Goal: Task Accomplishment & Management: Use online tool/utility

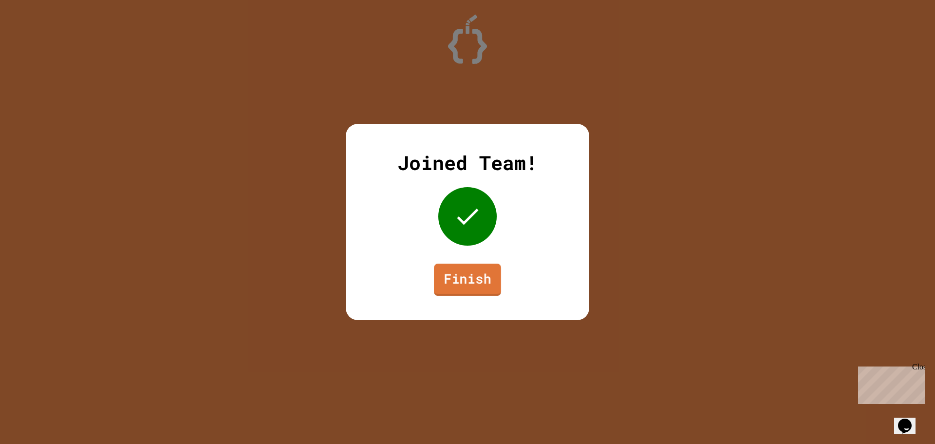
click at [457, 280] on link "Finish" at bounding box center [467, 279] width 67 height 32
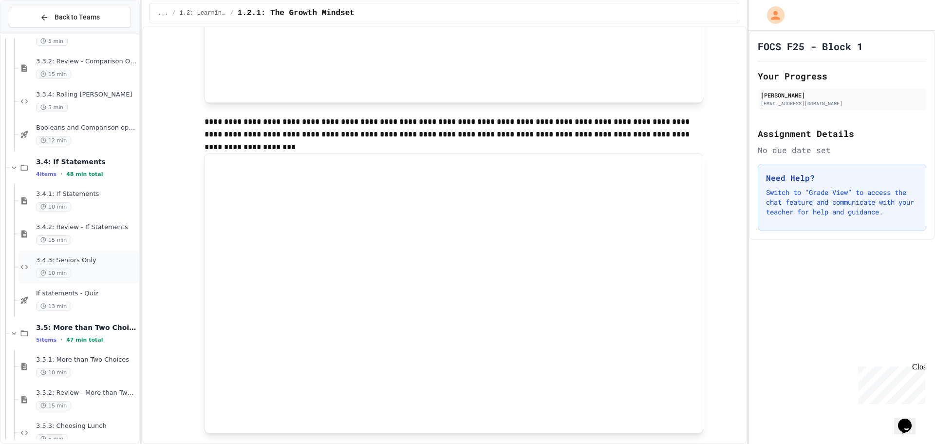
scroll to position [1366, 0]
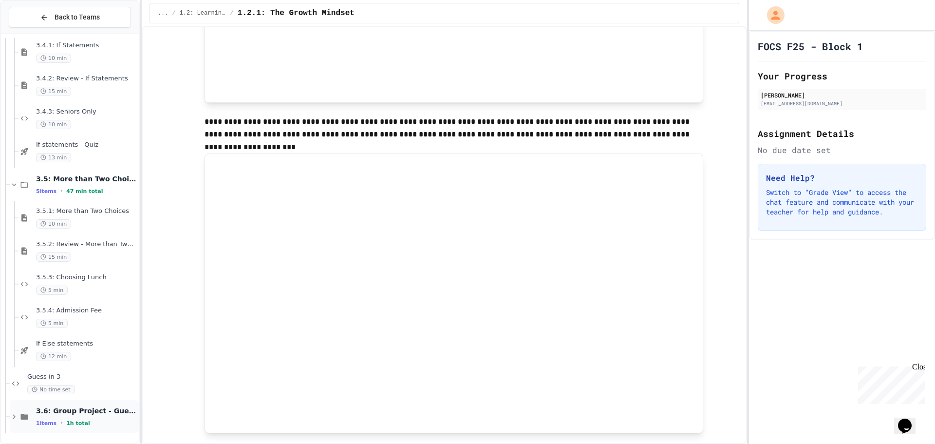
click at [107, 411] on span "3.6: Group Project - Guess your Classmates!" at bounding box center [86, 410] width 101 height 9
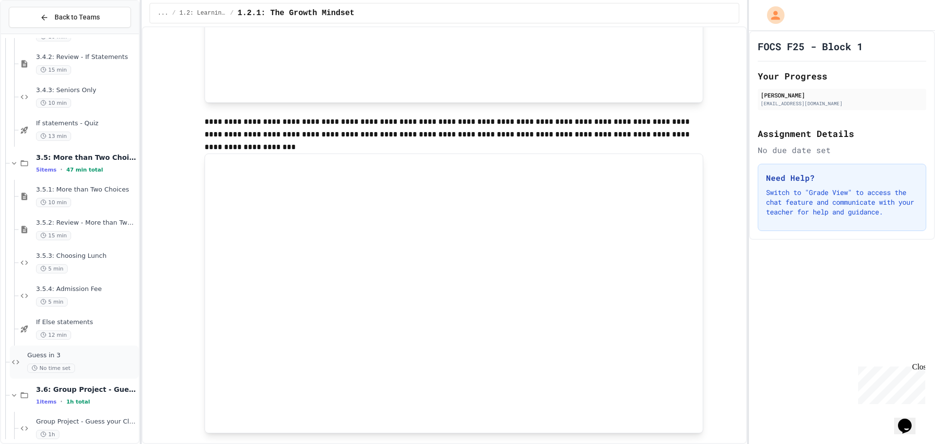
scroll to position [1399, 0]
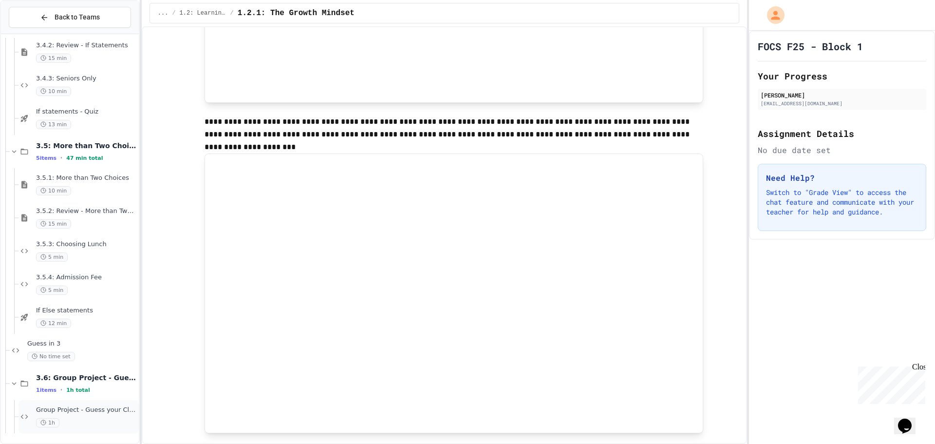
click at [69, 418] on div "1h" at bounding box center [86, 422] width 101 height 9
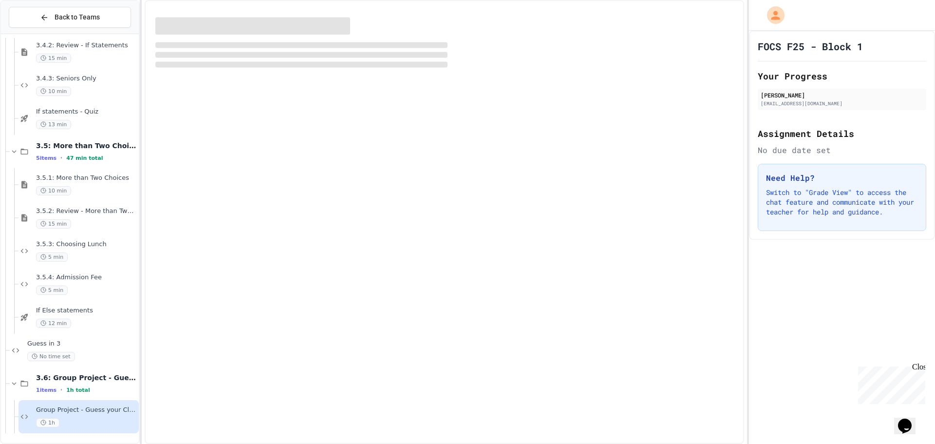
scroll to position [1387, 0]
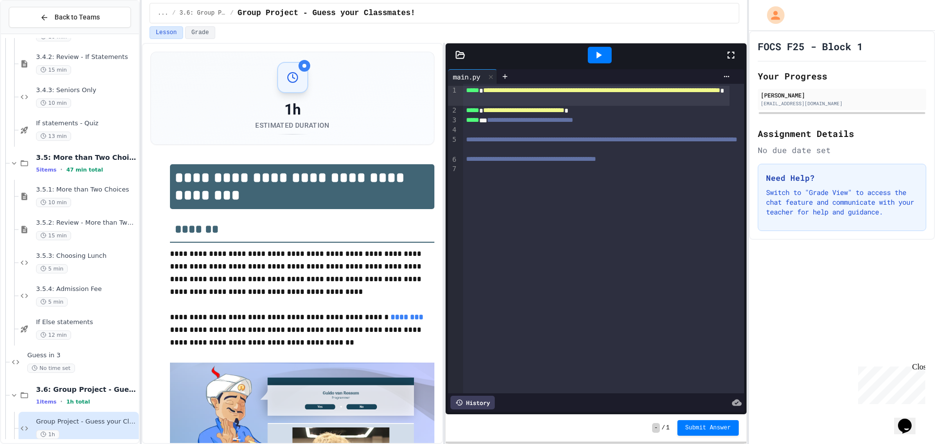
click at [599, 56] on icon at bounding box center [599, 55] width 5 height 7
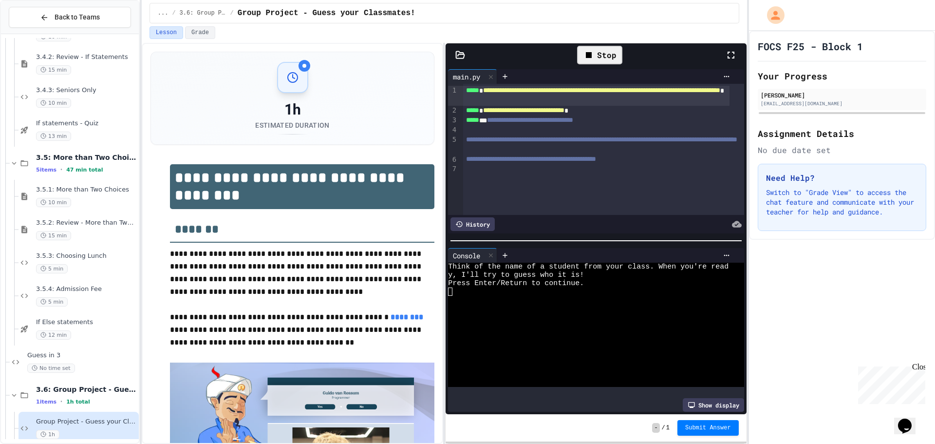
click at [447, 287] on div "**********" at bounding box center [444, 243] width 605 height 401
click at [457, 296] on div at bounding box center [588, 300] width 280 height 8
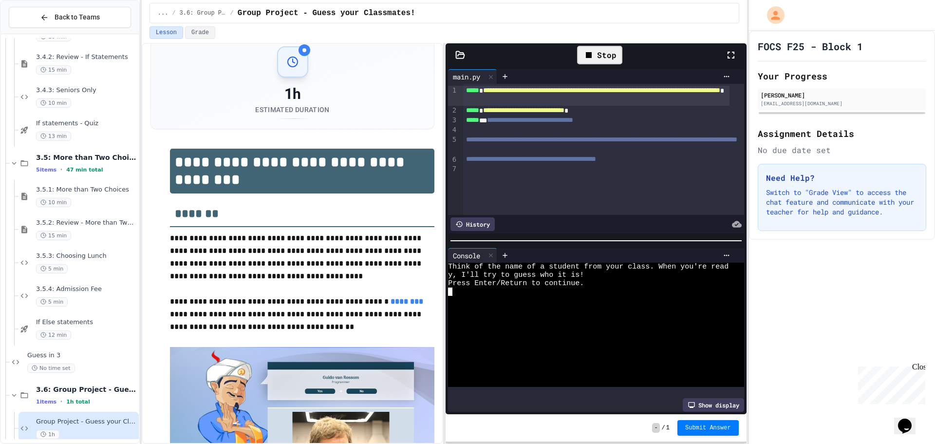
scroll to position [0, 0]
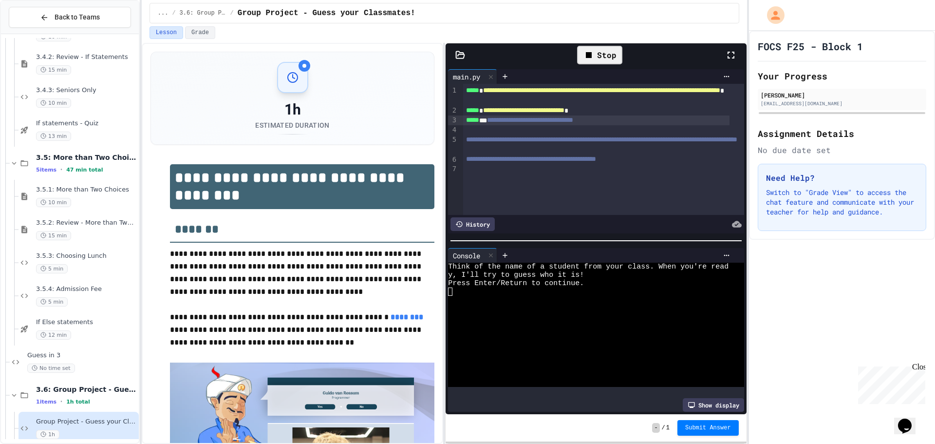
click at [630, 118] on div "**********" at bounding box center [596, 120] width 267 height 10
